Goal: Entertainment & Leisure: Consume media (video, audio)

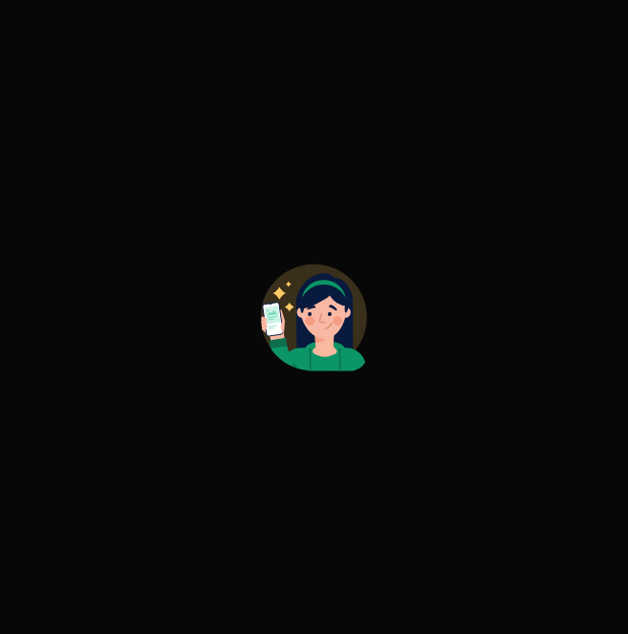
click at [317, 294] on icon at bounding box center [324, 293] width 56 height 40
drag, startPoint x: 352, startPoint y: 311, endPoint x: 273, endPoint y: 266, distance: 91.6
click at [272, 265] on icon at bounding box center [314, 318] width 108 height 108
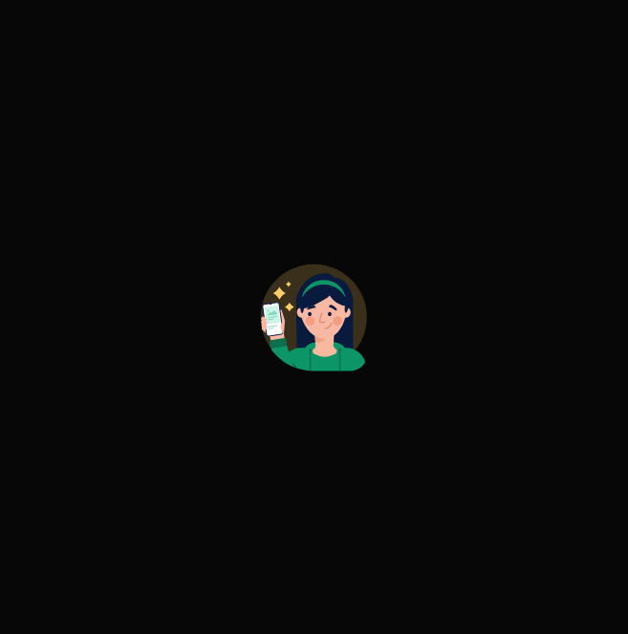
click at [273, 266] on icon at bounding box center [314, 318] width 108 height 108
drag, startPoint x: 583, startPoint y: 369, endPoint x: 572, endPoint y: 298, distance: 71.5
click at [572, 298] on div at bounding box center [314, 317] width 628 height 634
click at [218, 488] on div at bounding box center [314, 317] width 628 height 634
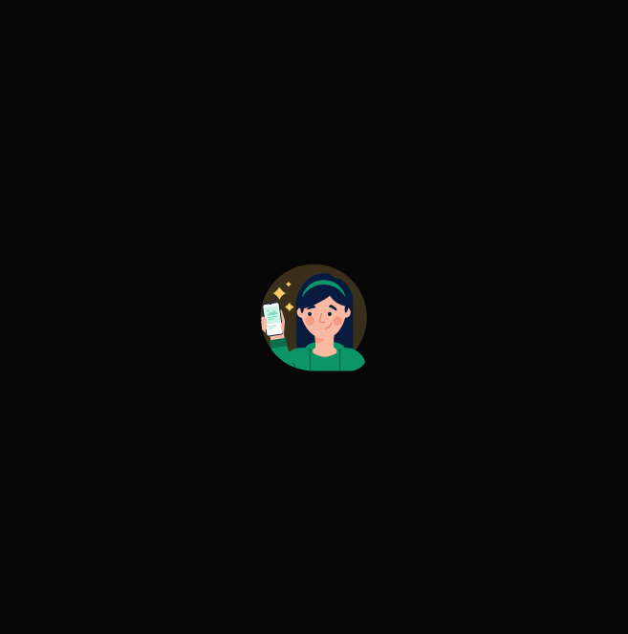
drag, startPoint x: 218, startPoint y: 109, endPoint x: 339, endPoint y: 671, distance: 575.5
click at [339, 0] on html "CONNECTING TO 's CLASS" at bounding box center [314, 0] width 628 height 0
